Goal: Contribute content

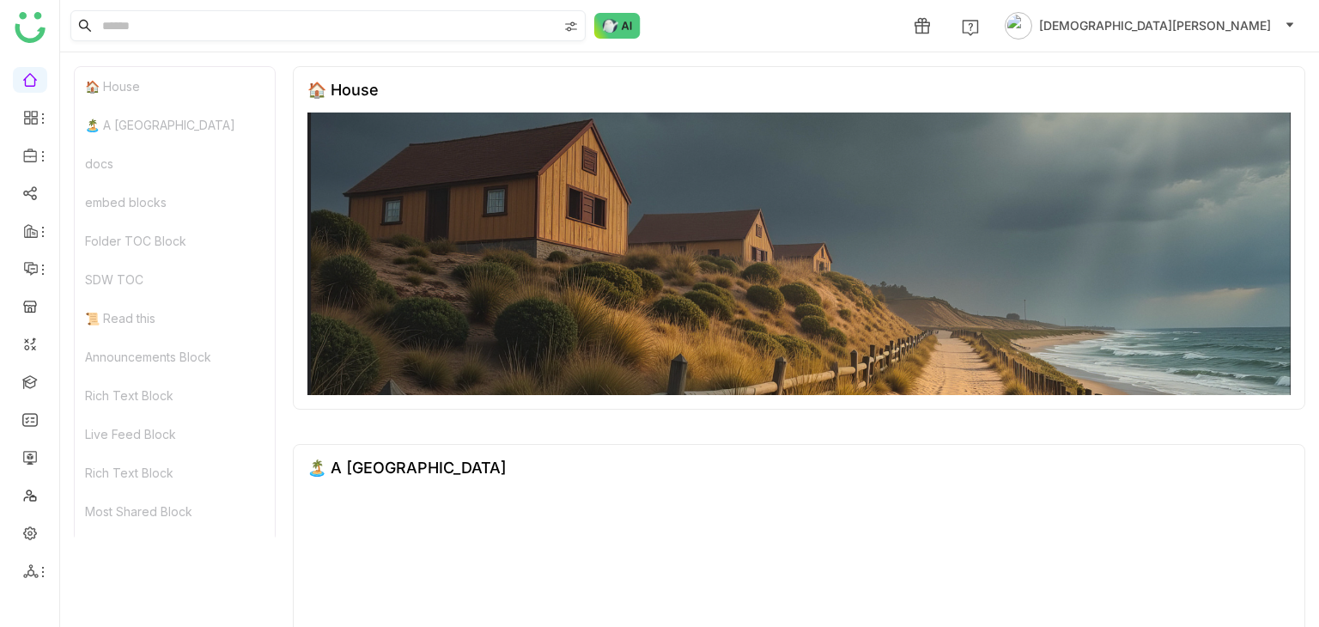
click at [251, 31] on input at bounding box center [328, 25] width 459 height 29
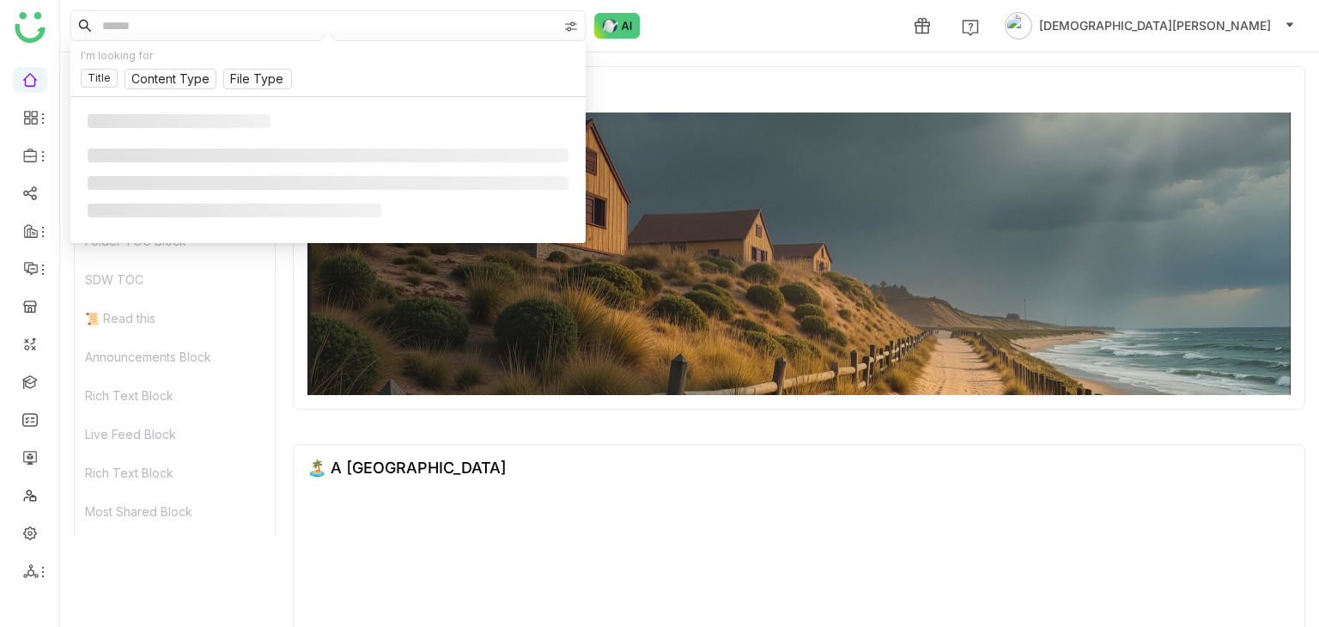
click at [251, 31] on input at bounding box center [328, 25] width 459 height 29
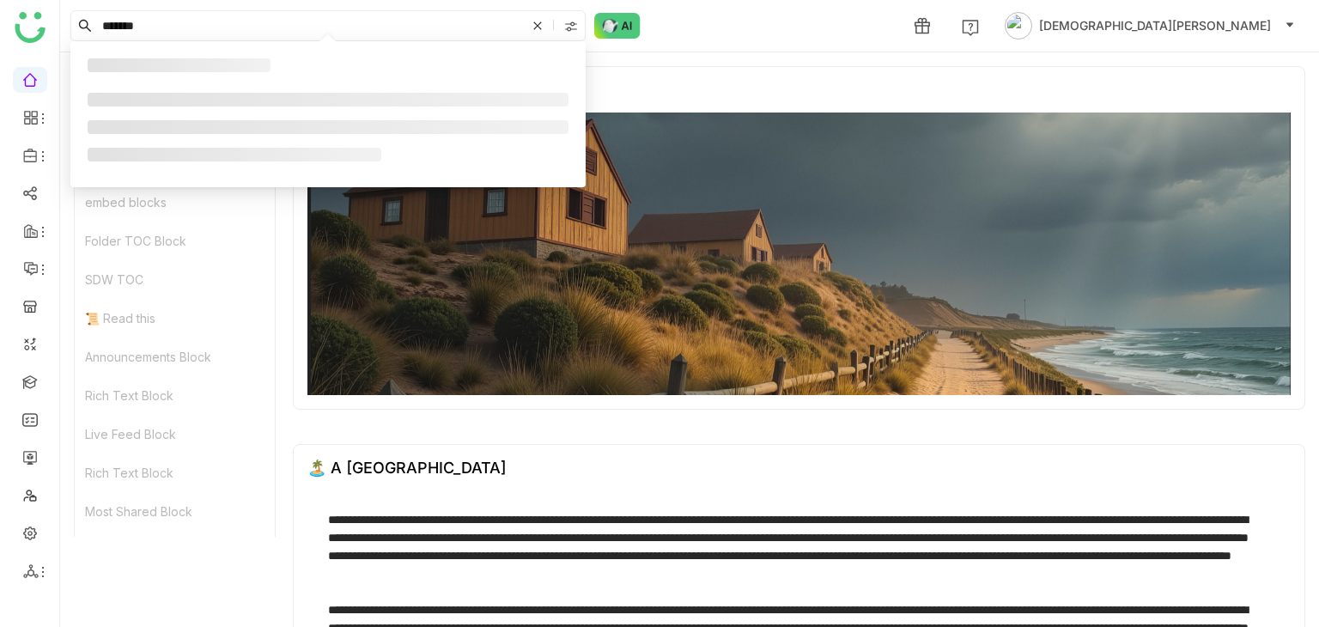
type input "*******"
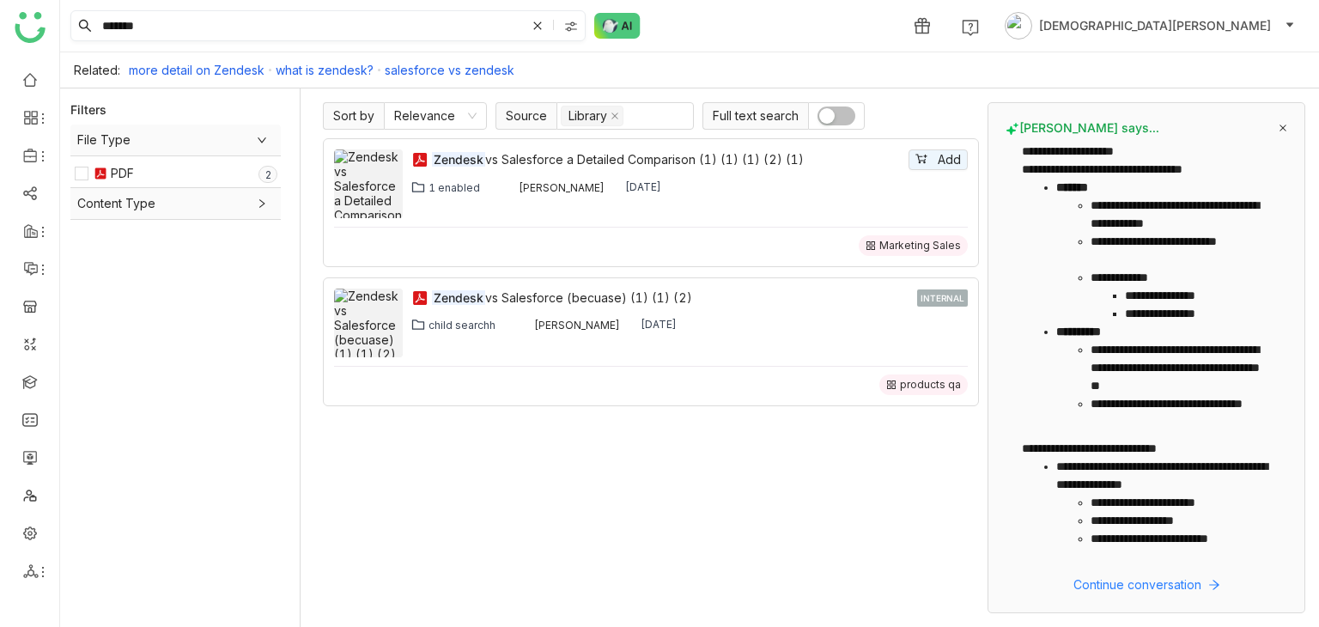
click at [253, 21] on input "*******" at bounding box center [312, 25] width 427 height 29
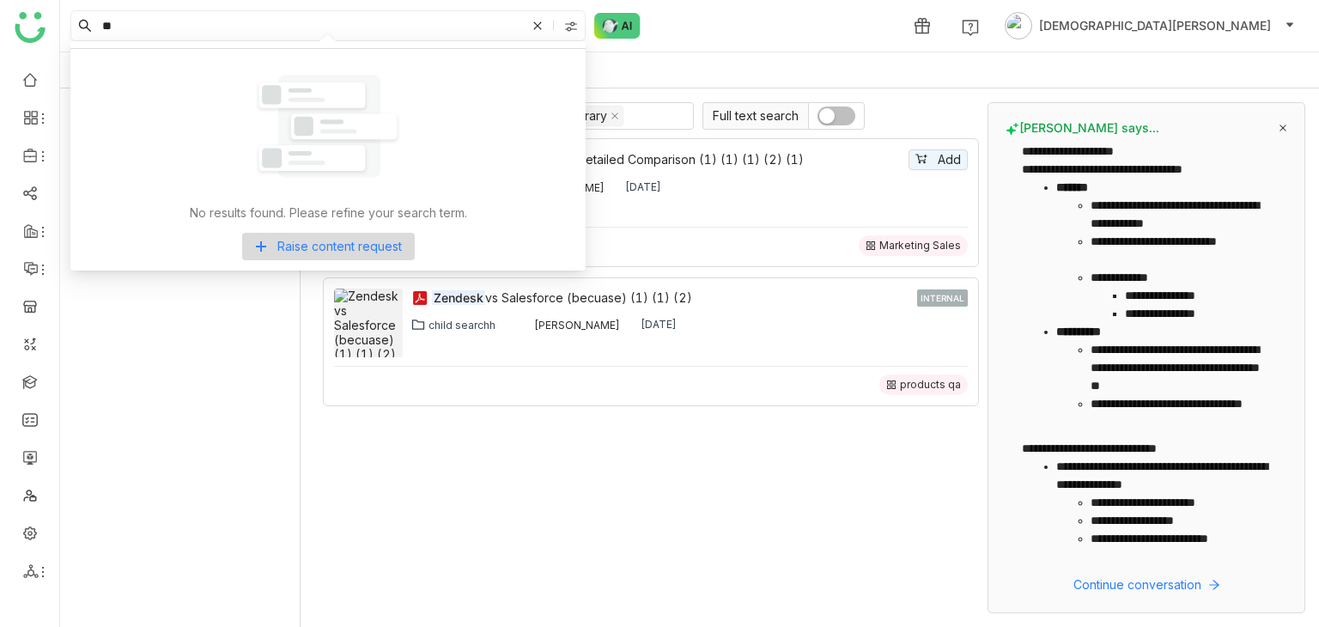
type input "*"
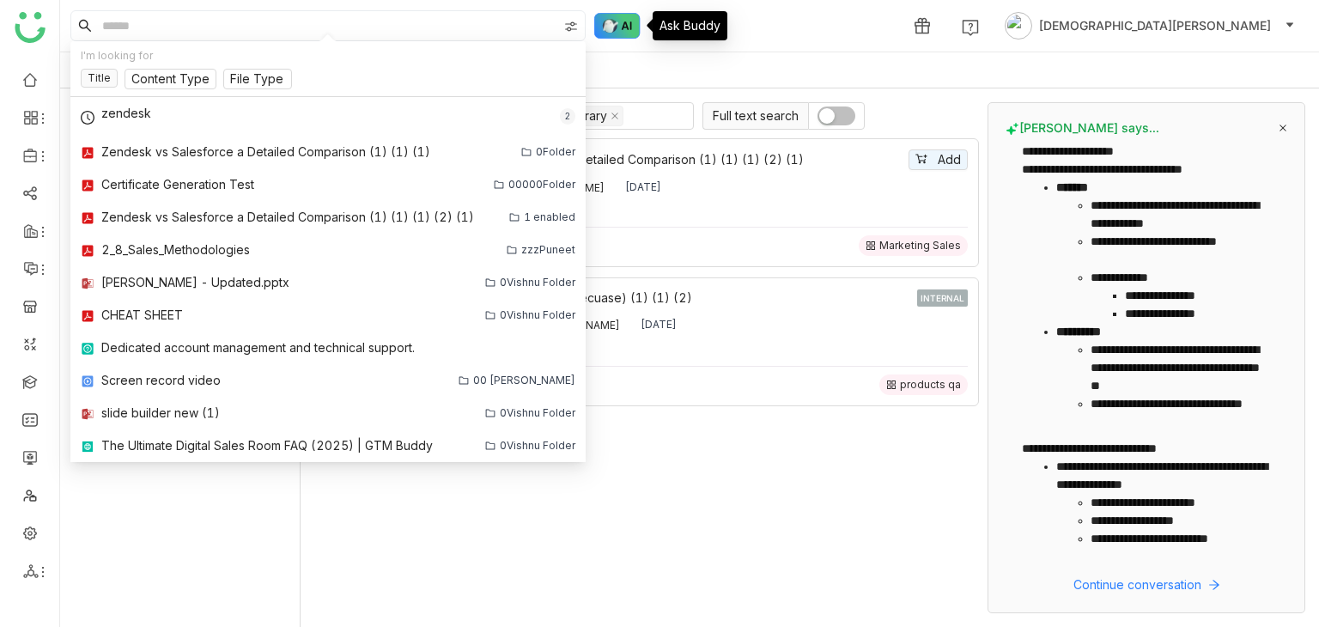
click at [620, 31] on img at bounding box center [617, 26] width 46 height 26
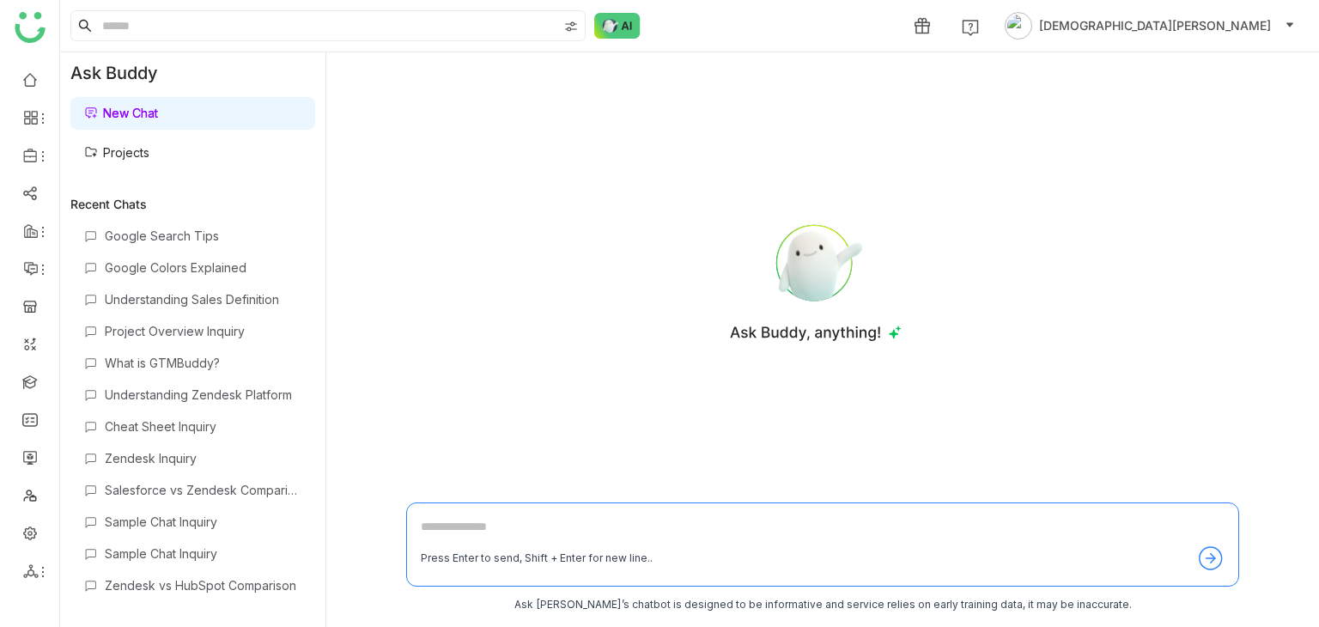
click at [140, 150] on link "Projects" at bounding box center [116, 152] width 65 height 15
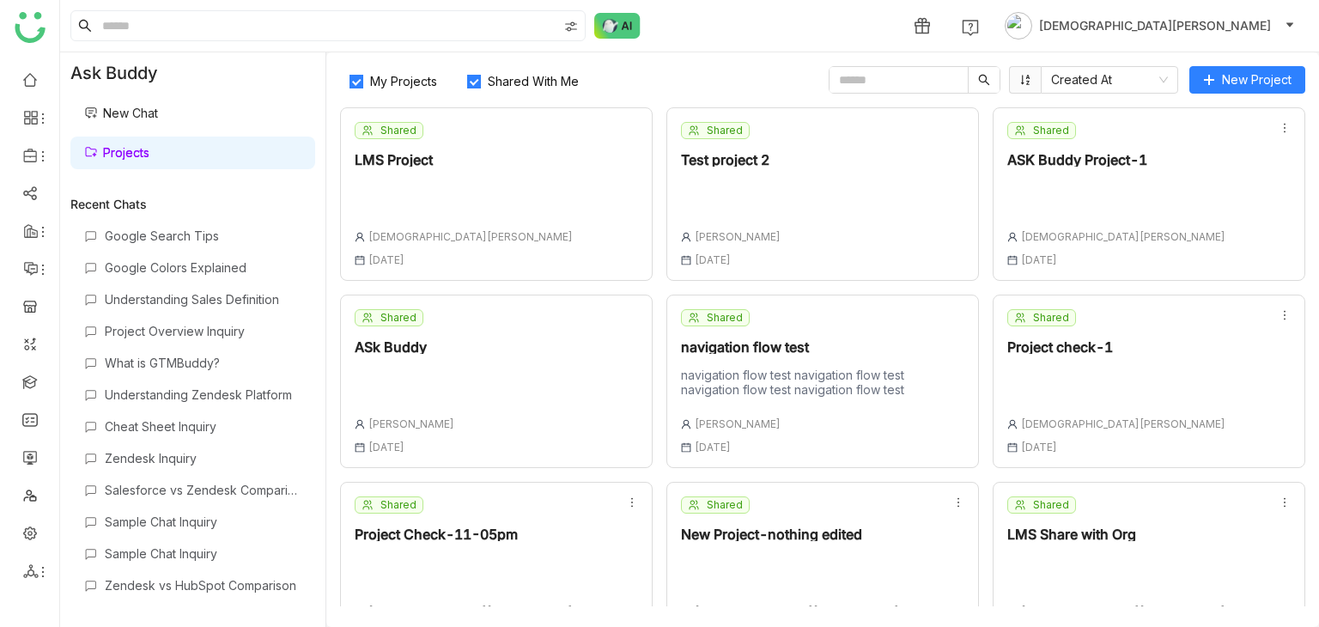
click at [1082, 211] on div at bounding box center [1117, 198] width 218 height 36
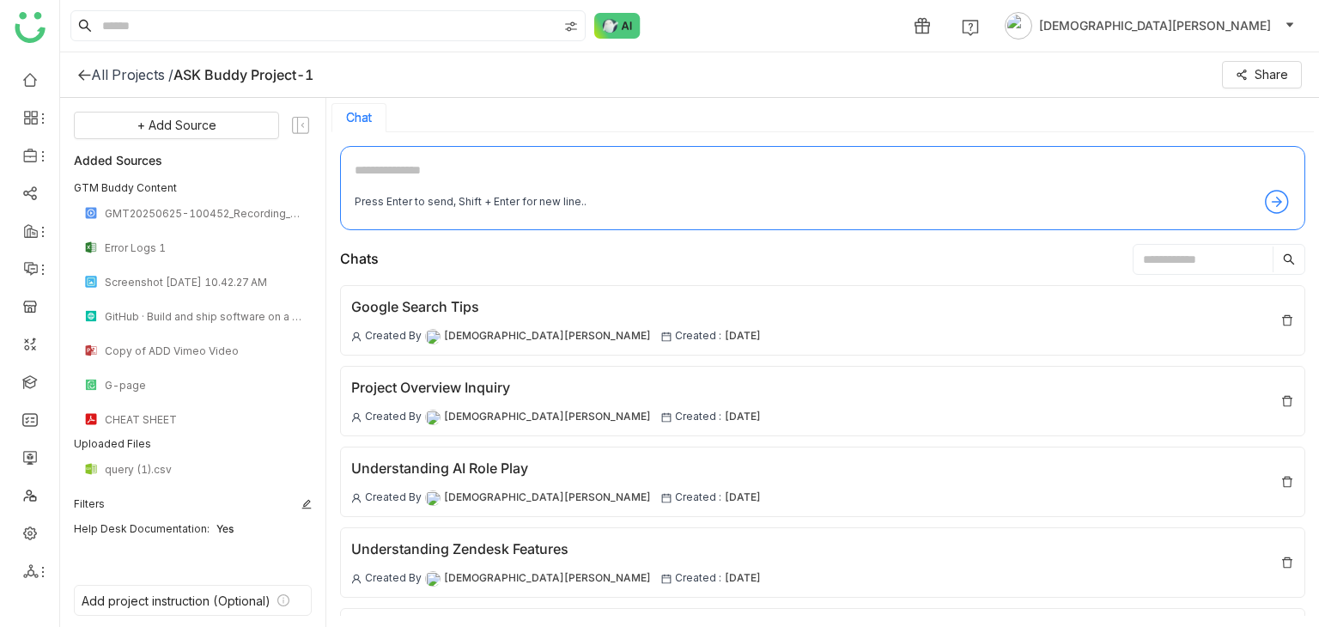
click at [454, 165] on textarea at bounding box center [823, 174] width 936 height 27
type textarea "*"
click at [414, 172] on textarea "**********" at bounding box center [823, 174] width 936 height 27
type textarea "**********"
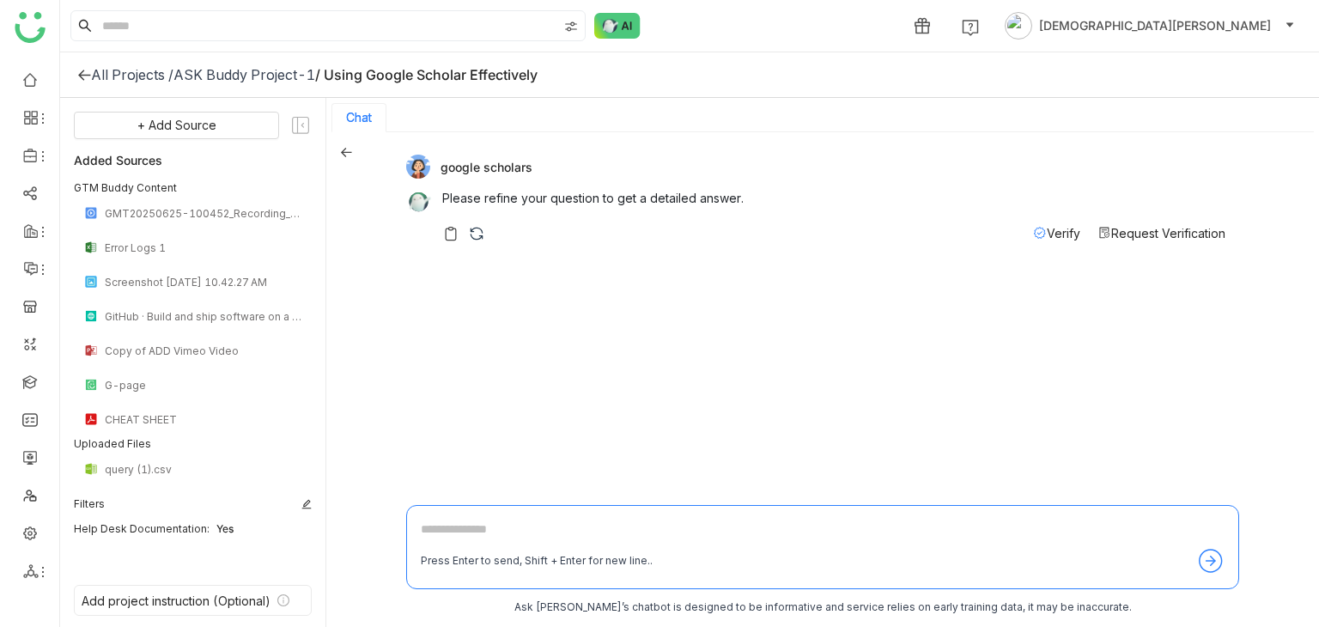
click at [468, 532] on textarea at bounding box center [823, 533] width 804 height 27
type textarea "******"
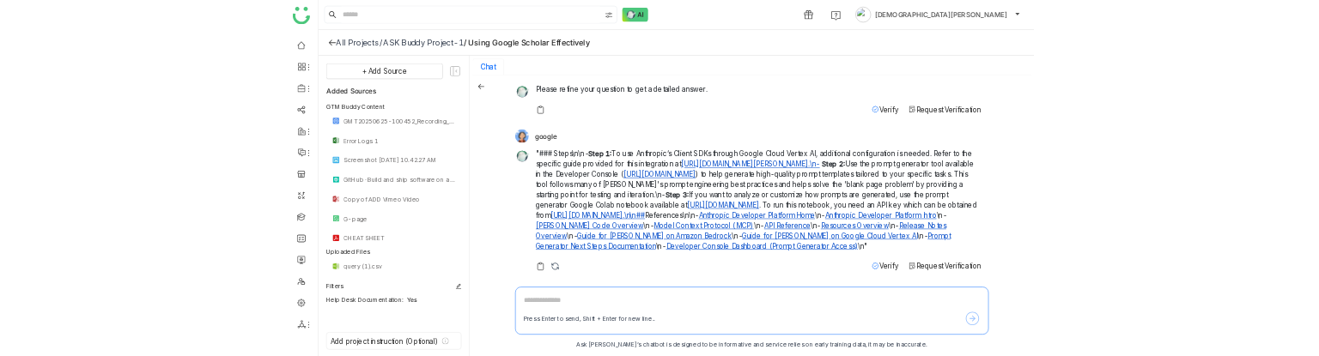
scroll to position [58, 0]
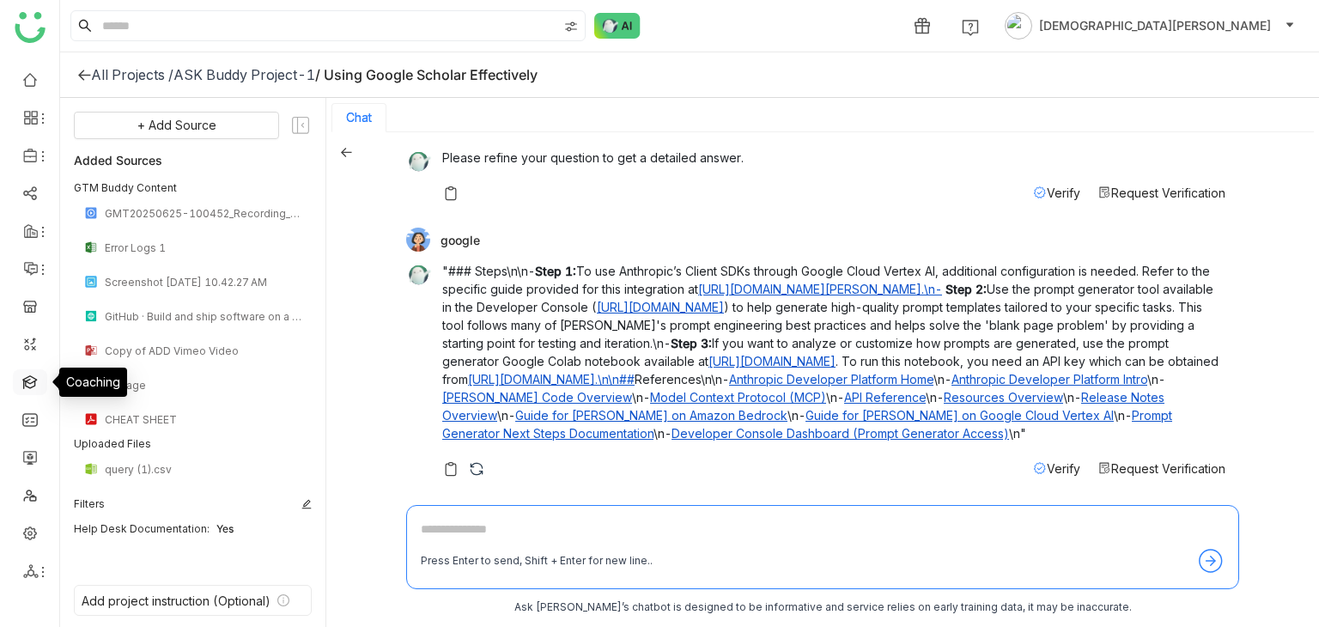
click at [22, 386] on link at bounding box center [29, 381] width 15 height 15
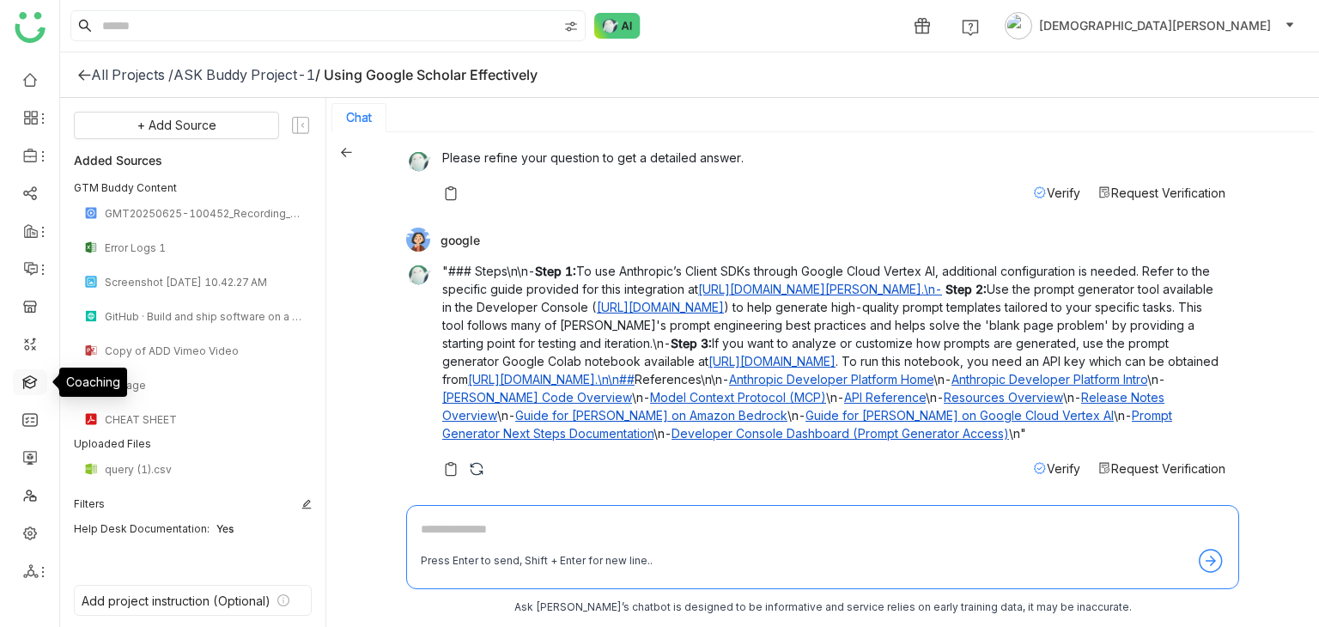
click at [22, 386] on link at bounding box center [29, 381] width 15 height 15
click at [27, 379] on link at bounding box center [29, 381] width 15 height 15
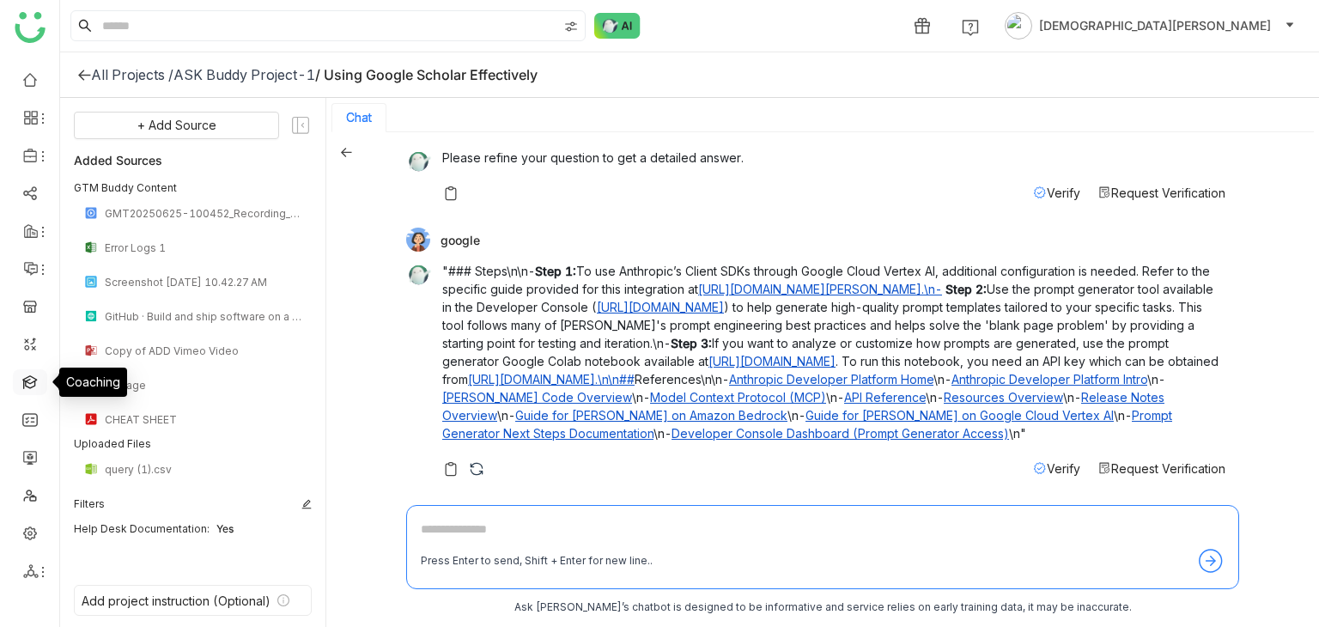
click at [27, 379] on link at bounding box center [29, 381] width 15 height 15
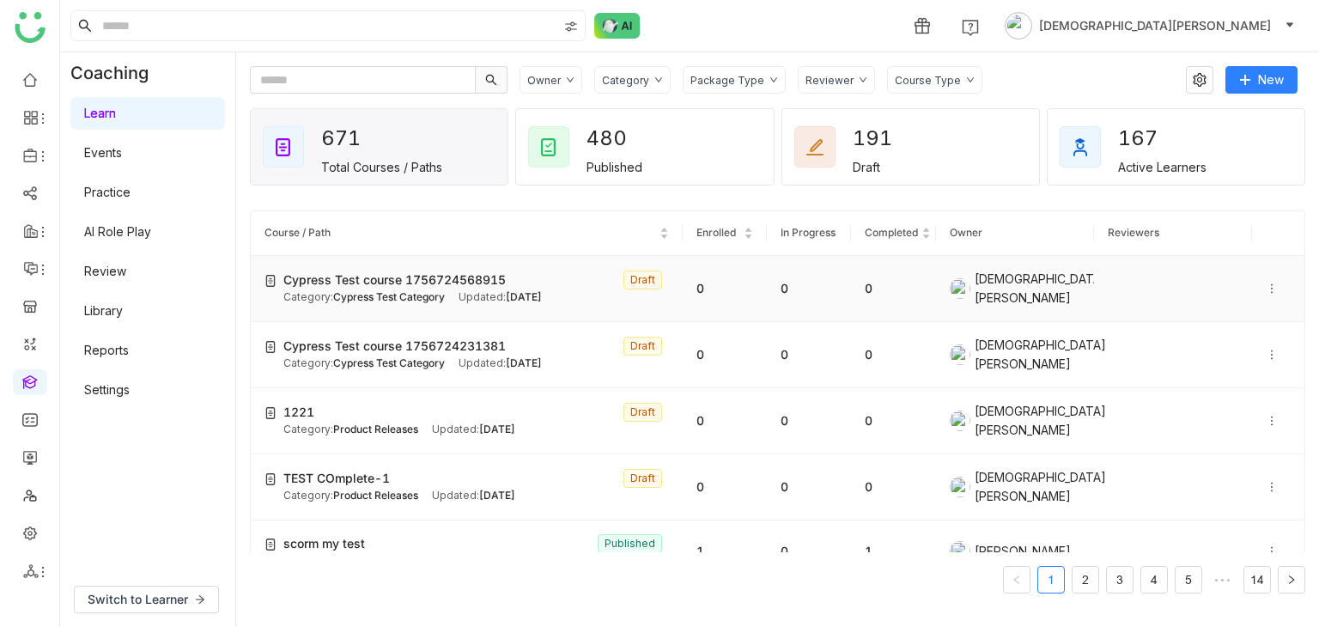
click at [1266, 283] on icon at bounding box center [1272, 289] width 12 height 12
click at [1220, 275] on span "Edit" at bounding box center [1214, 270] width 21 height 15
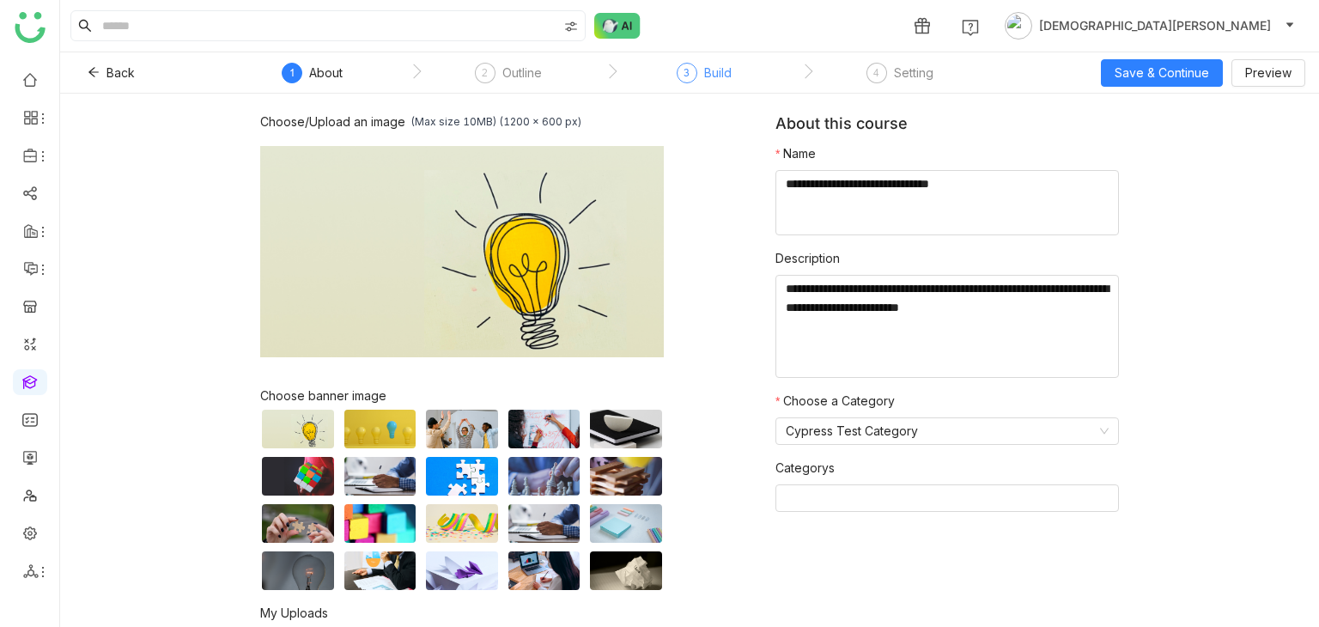
click at [710, 71] on div "Build" at bounding box center [717, 73] width 27 height 21
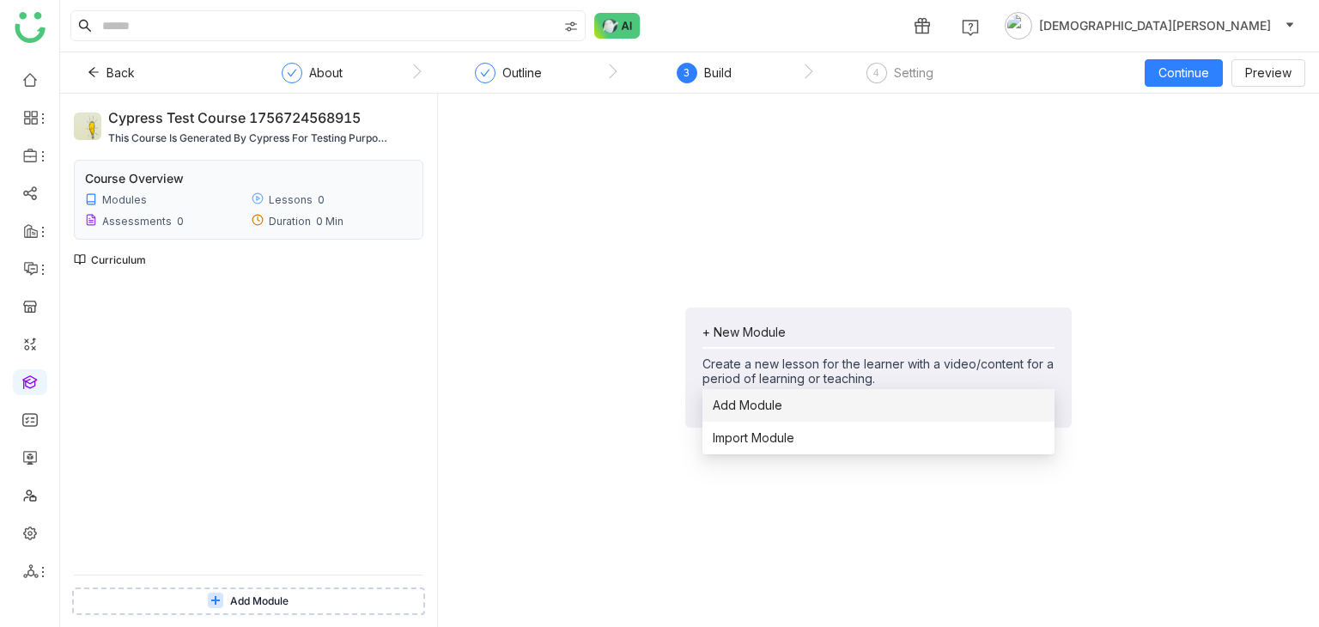
click at [776, 409] on span "Add Module" at bounding box center [748, 405] width 70 height 19
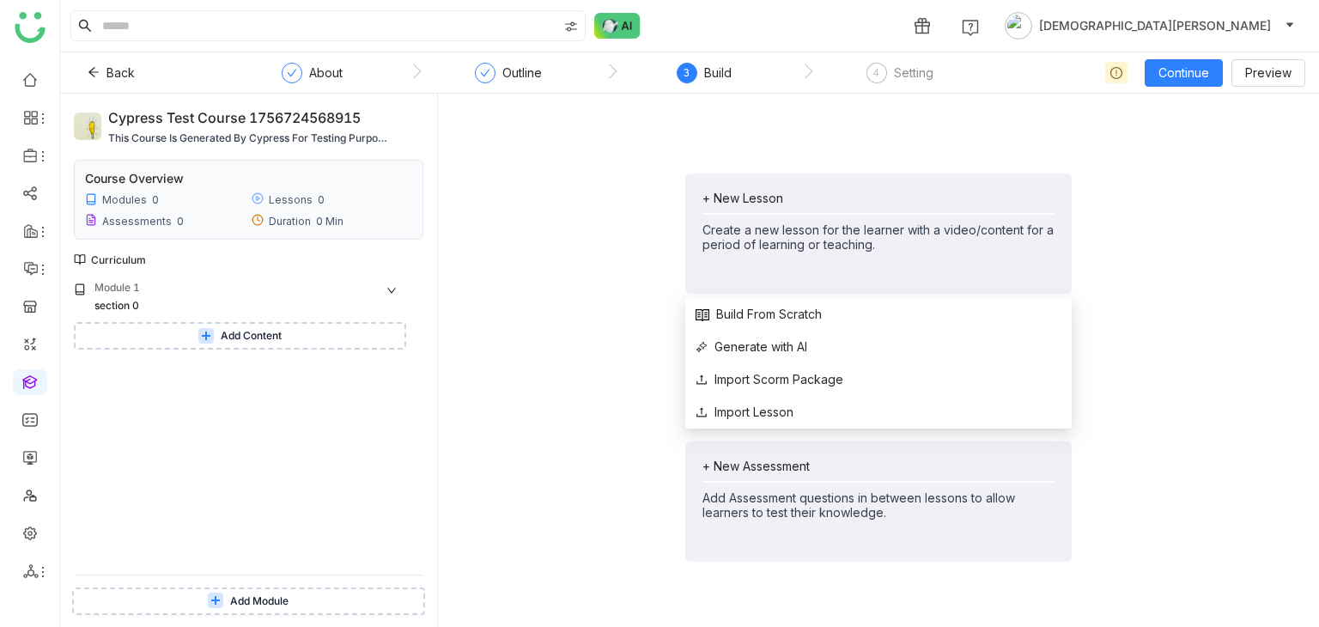
click at [860, 224] on div "Create a new lesson for the learner with a video/content for a period of learni…" at bounding box center [879, 236] width 352 height 29
click at [796, 344] on span "Generate with AI" at bounding box center [752, 347] width 112 height 19
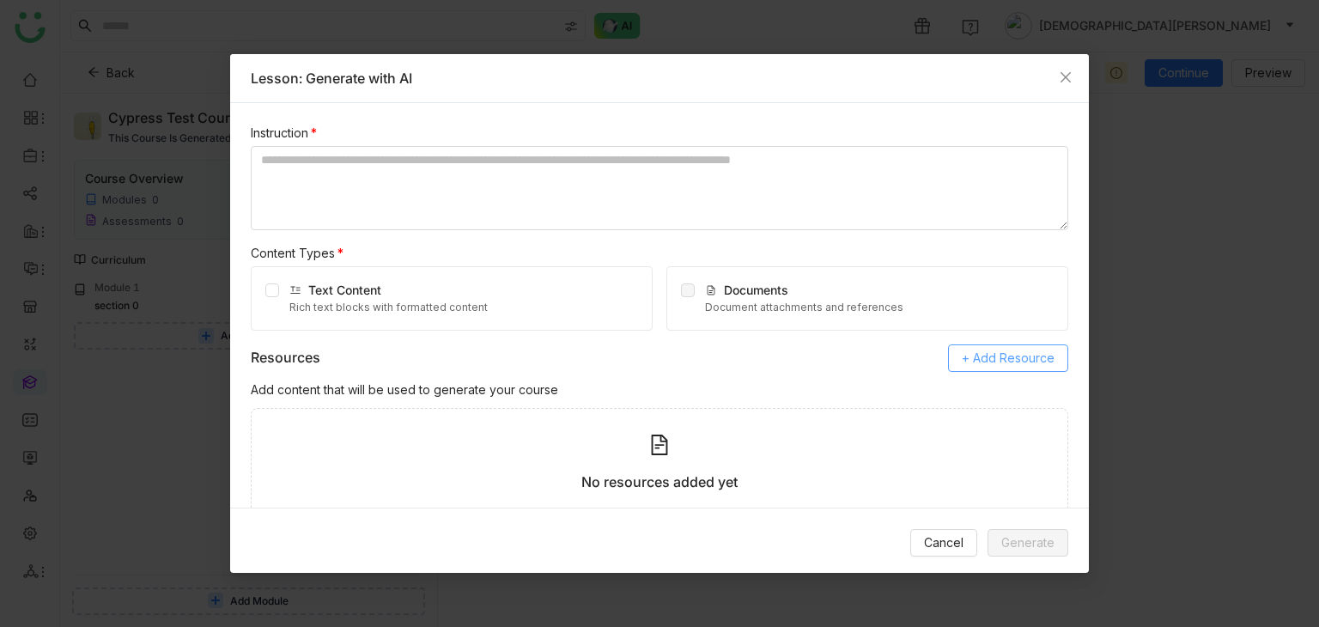
click at [990, 349] on span "+ Add Resource" at bounding box center [1008, 358] width 93 height 19
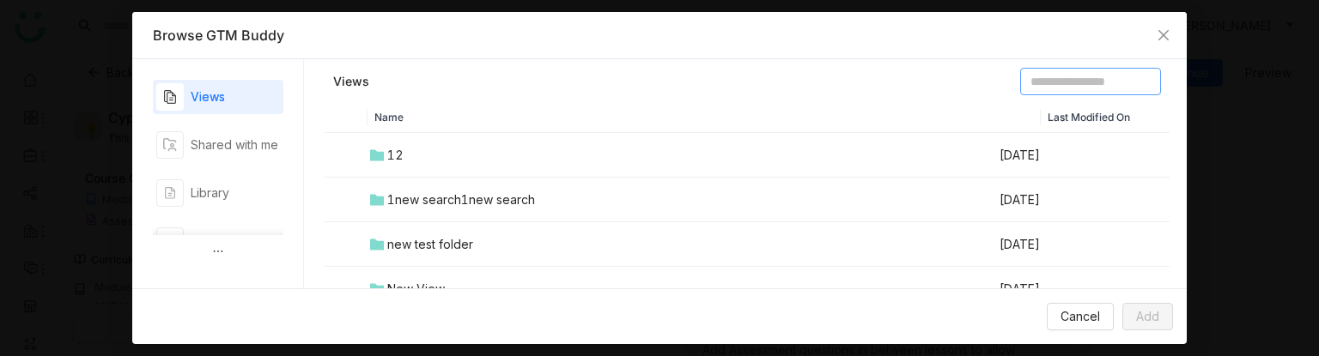
click at [1021, 82] on input at bounding box center [1090, 81] width 141 height 27
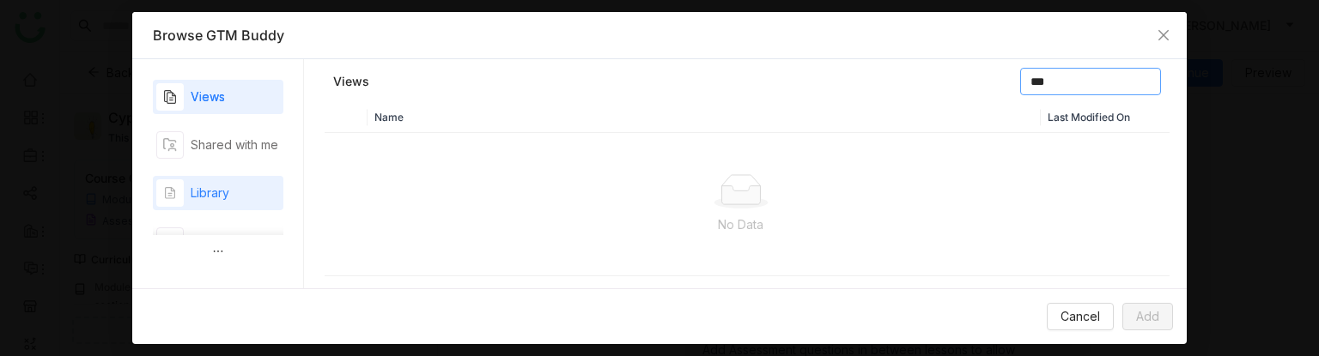
type input "***"
click at [228, 194] on div "Library" at bounding box center [210, 193] width 39 height 19
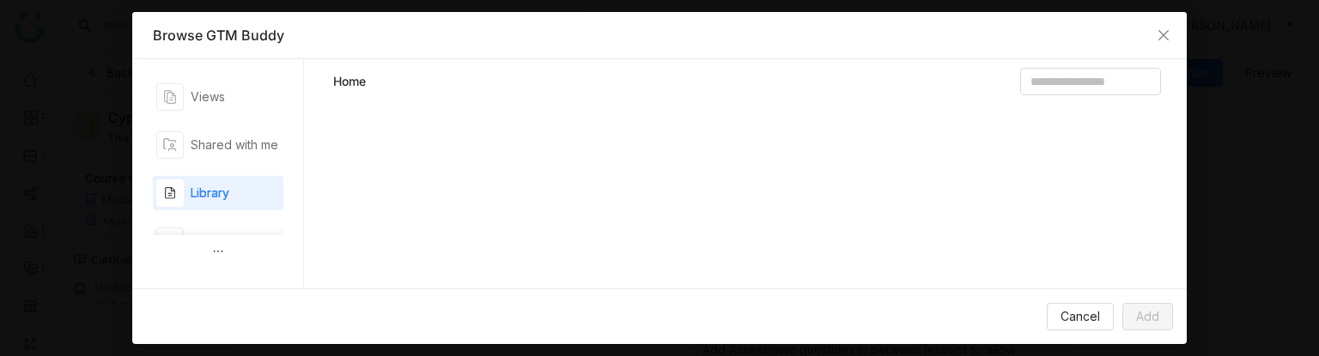
click at [228, 194] on div "Library" at bounding box center [210, 193] width 39 height 19
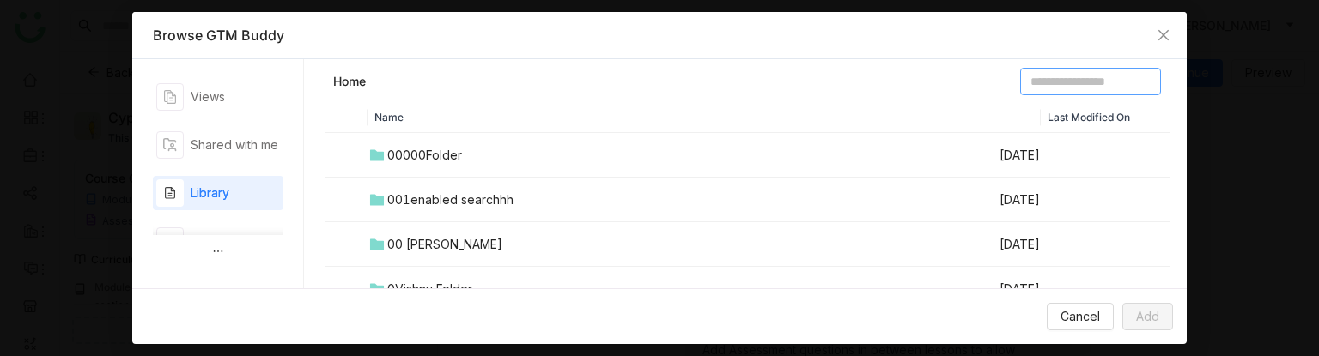
click at [1023, 73] on input at bounding box center [1090, 81] width 141 height 27
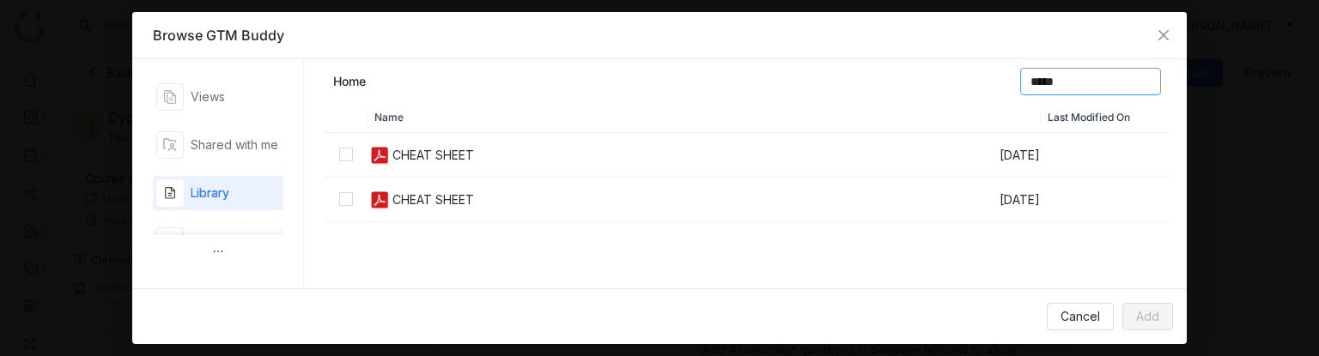
type input "*****"
click at [379, 158] on img at bounding box center [379, 155] width 21 height 21
click at [1163, 315] on button "Add" at bounding box center [1148, 316] width 51 height 27
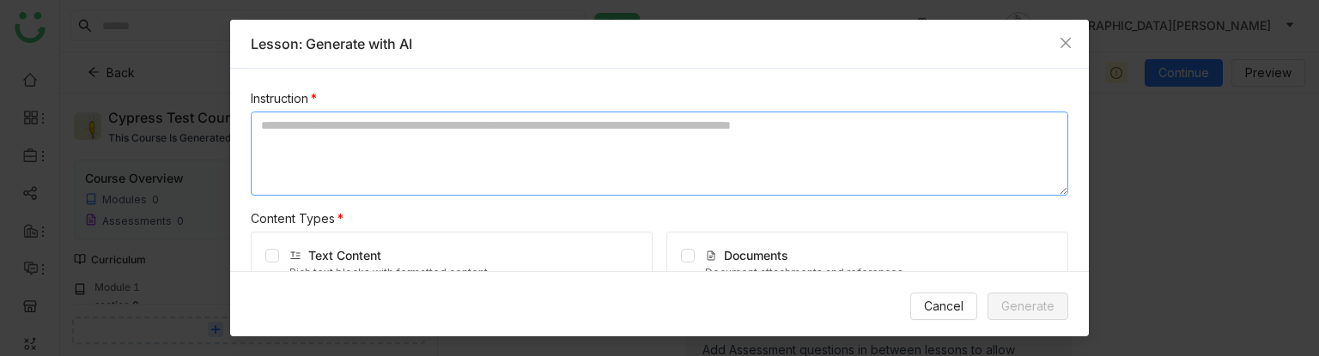
click at [377, 145] on textarea at bounding box center [660, 154] width 818 height 84
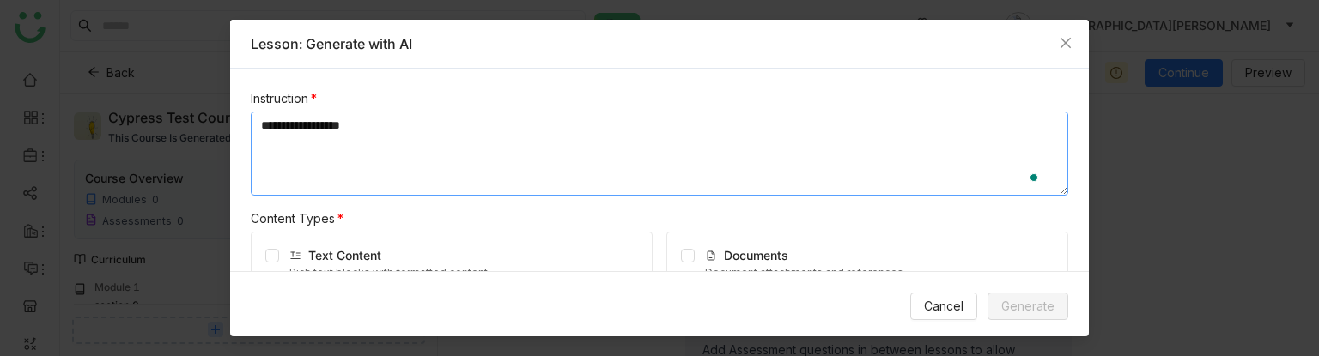
type textarea "**********"
click at [1017, 305] on span "Generate" at bounding box center [1028, 306] width 53 height 19
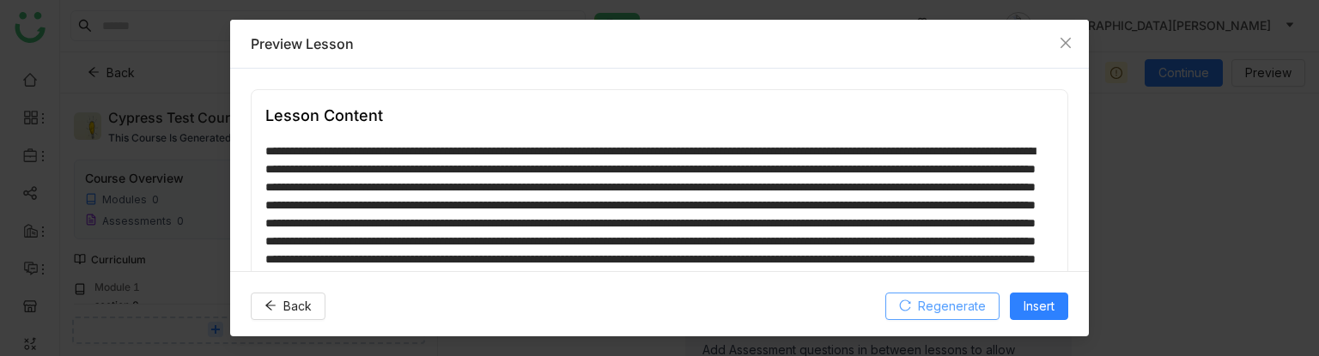
click at [938, 313] on span "Regenerate" at bounding box center [952, 306] width 68 height 19
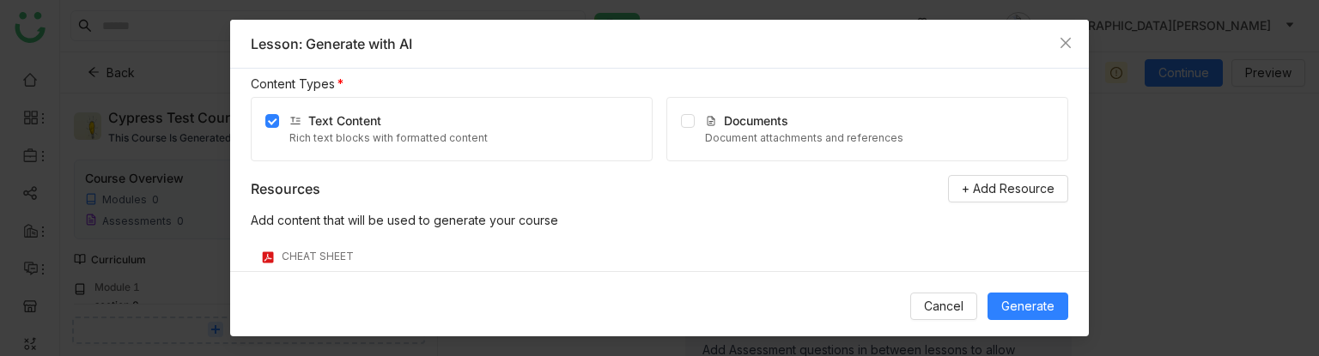
scroll to position [176, 0]
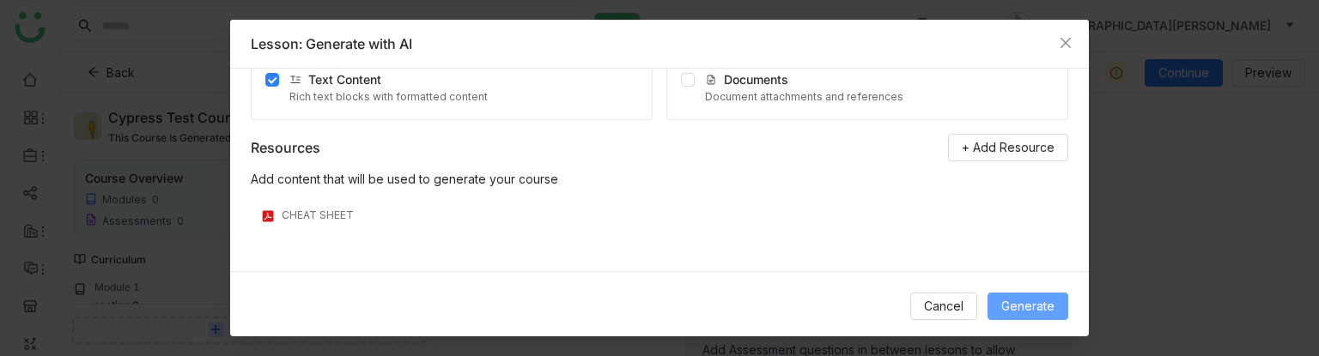
click at [1031, 303] on span "Generate" at bounding box center [1028, 306] width 53 height 19
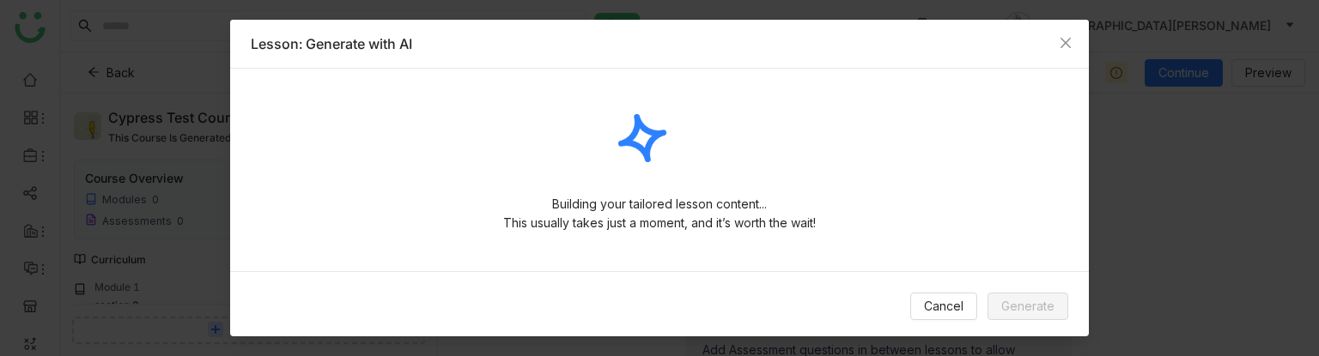
scroll to position [0, 0]
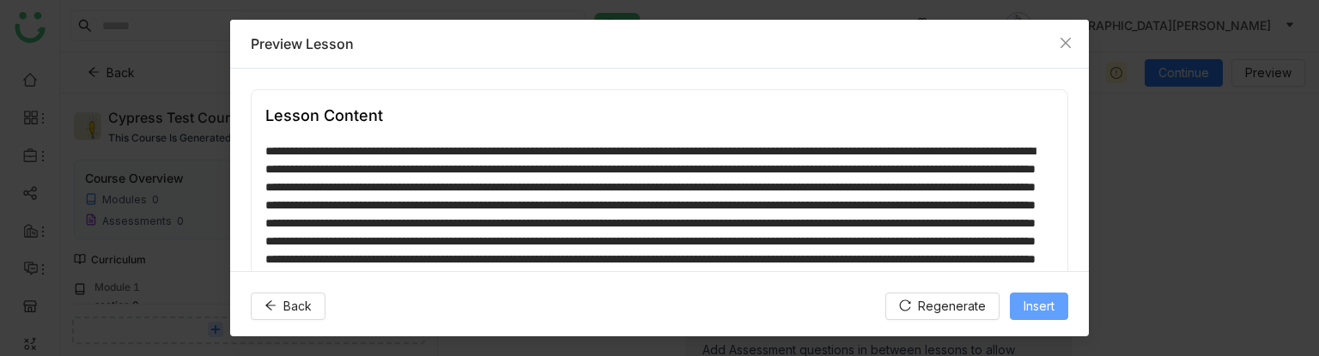
click at [1050, 309] on span "Insert" at bounding box center [1039, 306] width 31 height 19
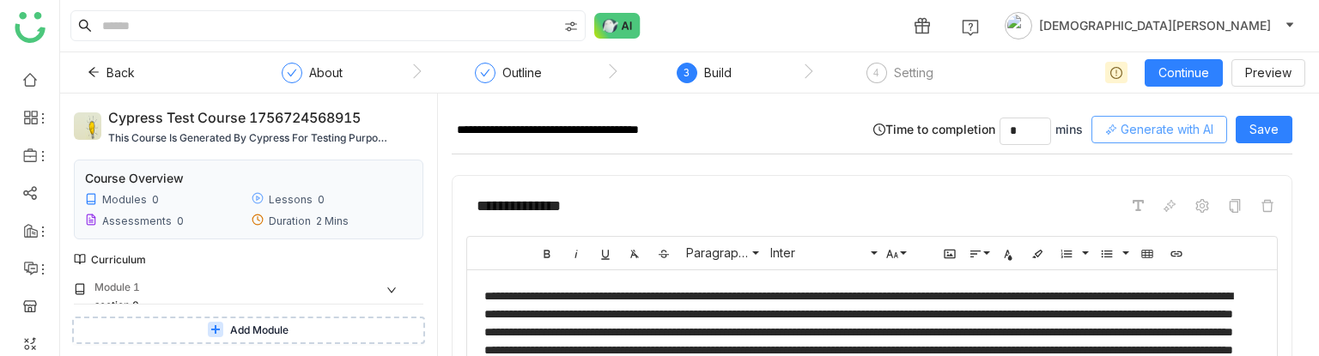
click at [1136, 121] on span "Generate with AI" at bounding box center [1167, 129] width 93 height 19
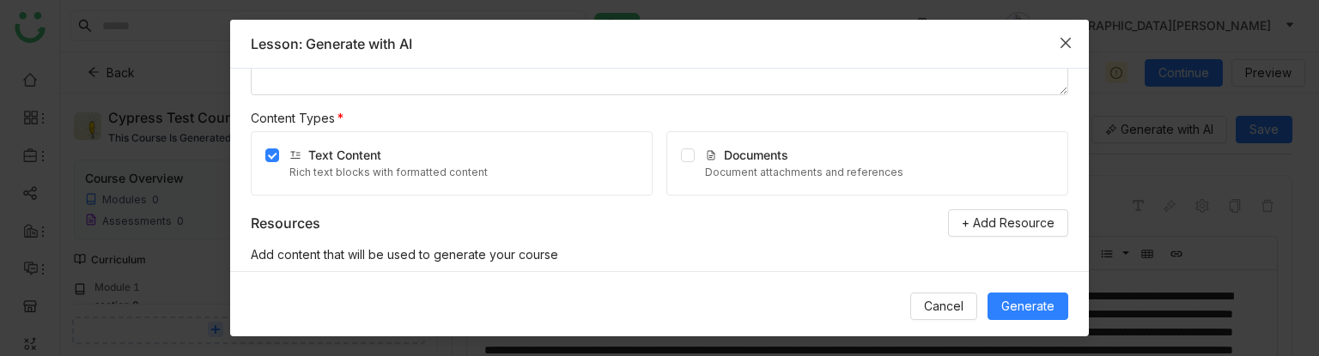
scroll to position [98, 0]
click at [1019, 308] on span "Generate" at bounding box center [1028, 306] width 53 height 19
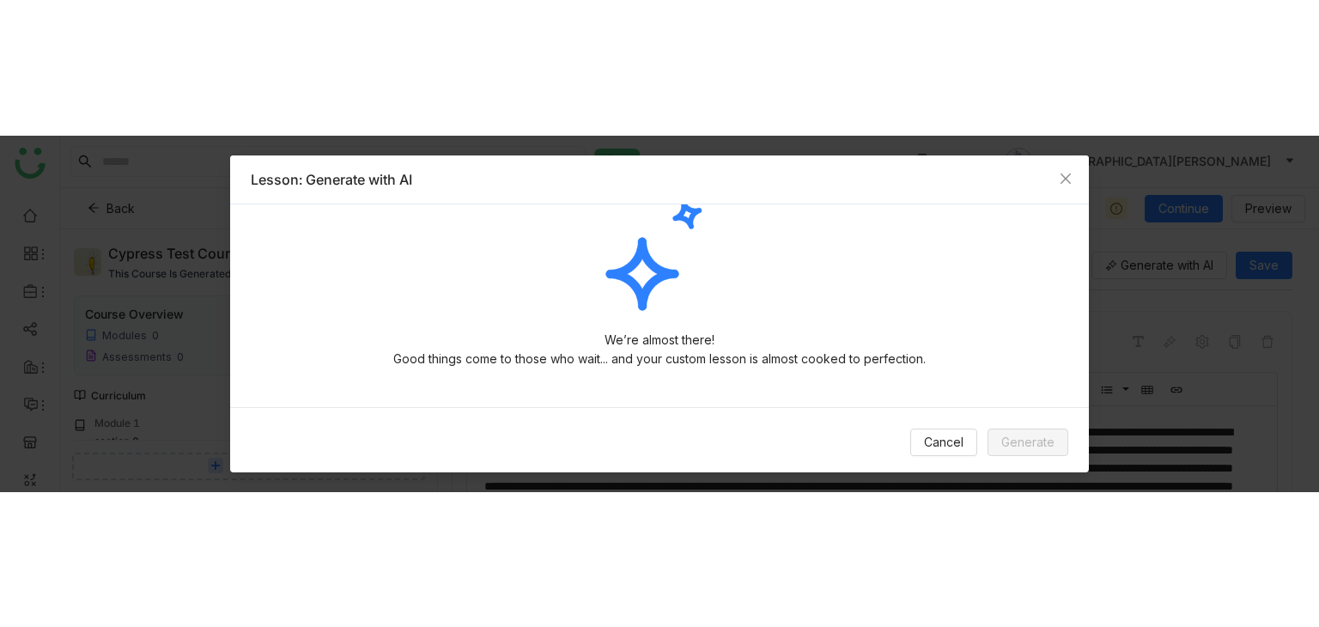
scroll to position [0, 0]
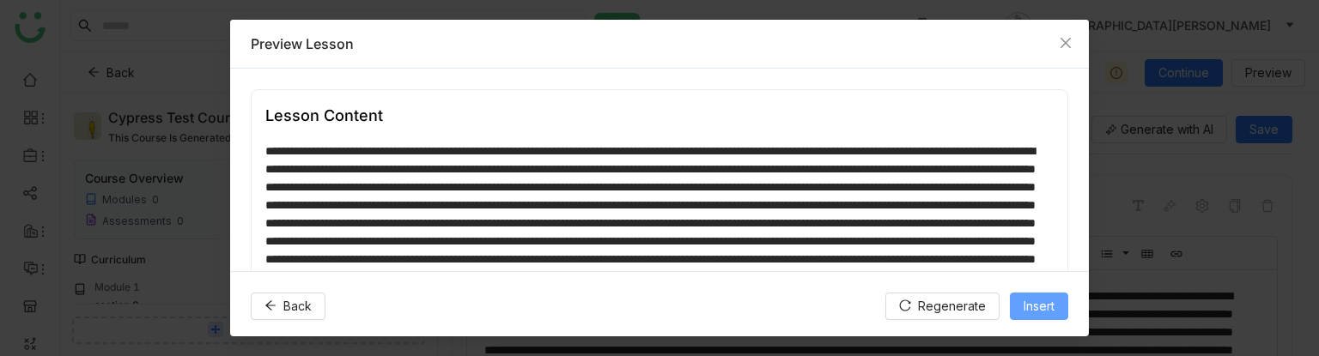
click at [1039, 310] on span "Insert" at bounding box center [1039, 306] width 31 height 19
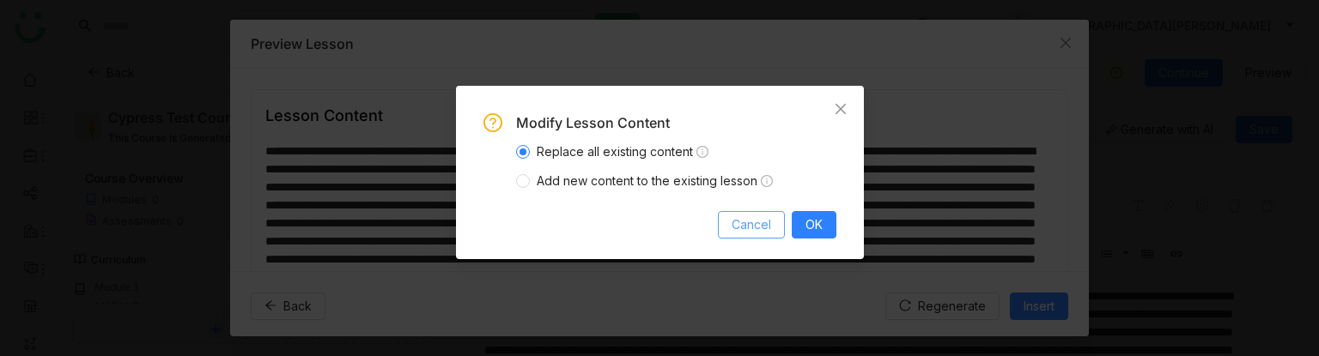
click at [753, 222] on span "Cancel" at bounding box center [752, 225] width 40 height 19
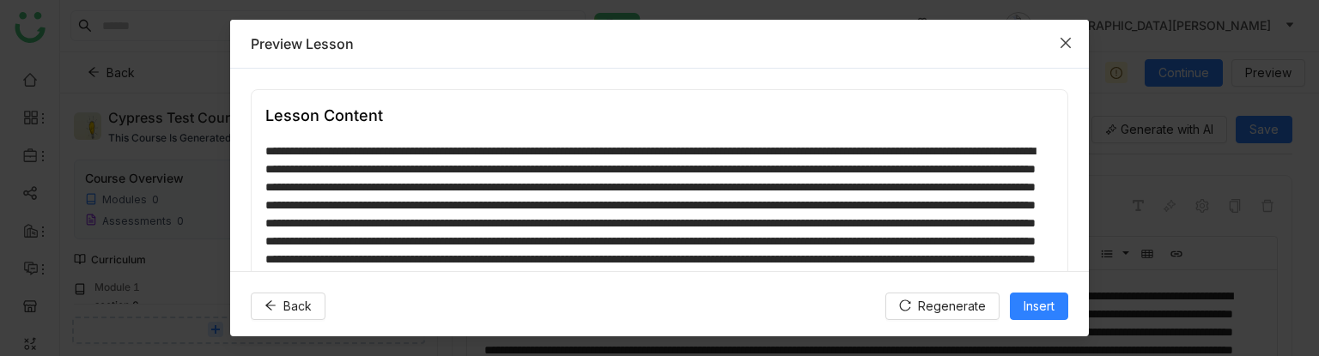
click at [1069, 41] on icon "Close" at bounding box center [1066, 43] width 14 height 14
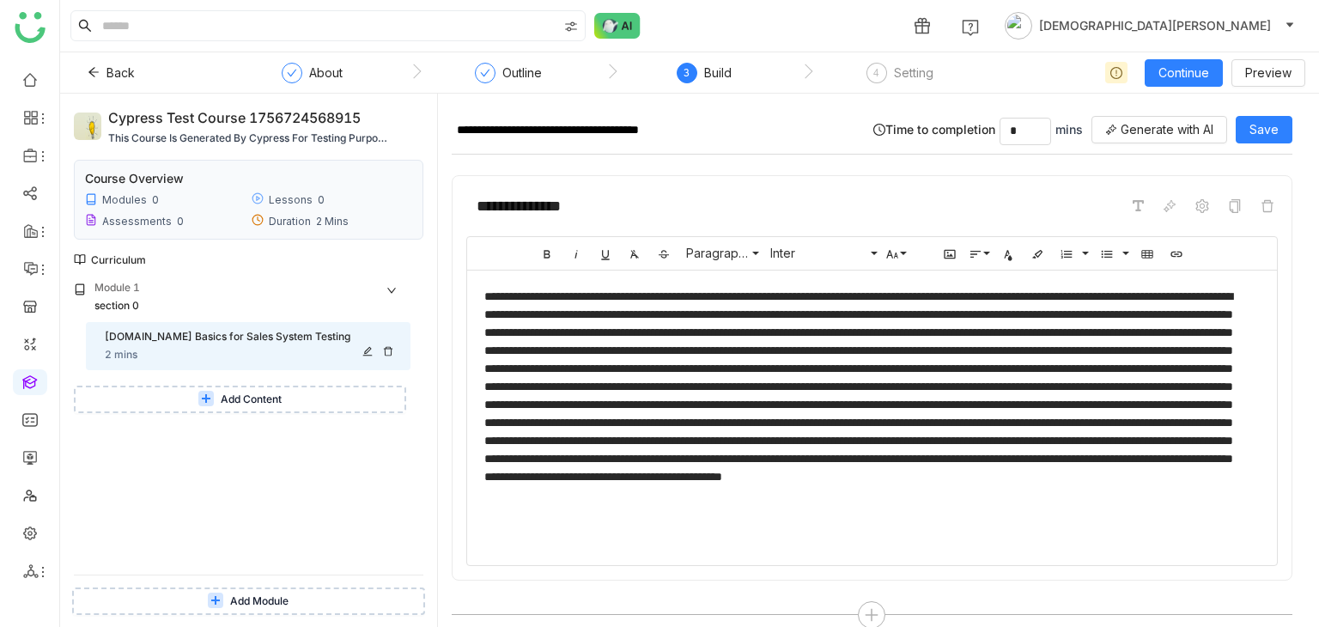
click at [387, 354] on icon at bounding box center [388, 351] width 10 height 10
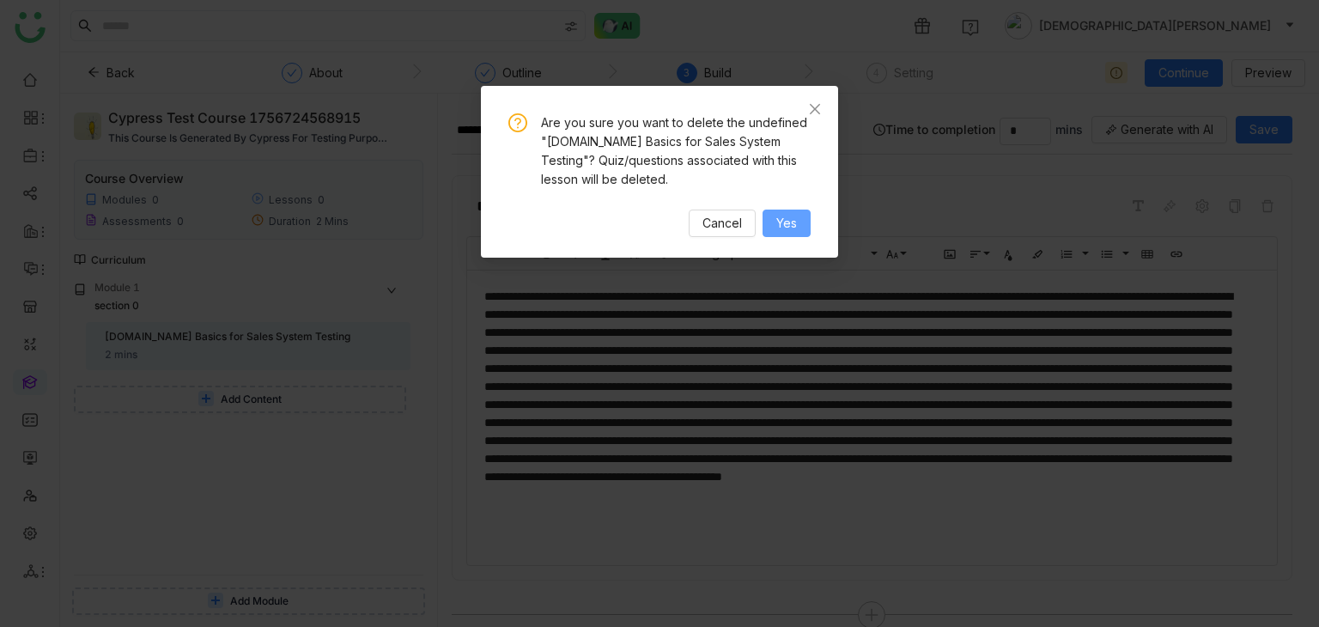
click at [775, 221] on button "Yes" at bounding box center [787, 223] width 48 height 27
